Goal: Task Accomplishment & Management: Use online tool/utility

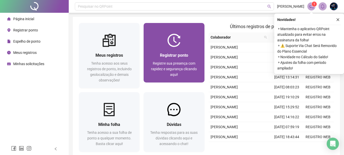
click at [200, 58] on div "Registrar ponto Registre sua presença com rapidez e segurança clicando aqui!" at bounding box center [174, 64] width 61 height 35
